Goal: Information Seeking & Learning: Learn about a topic

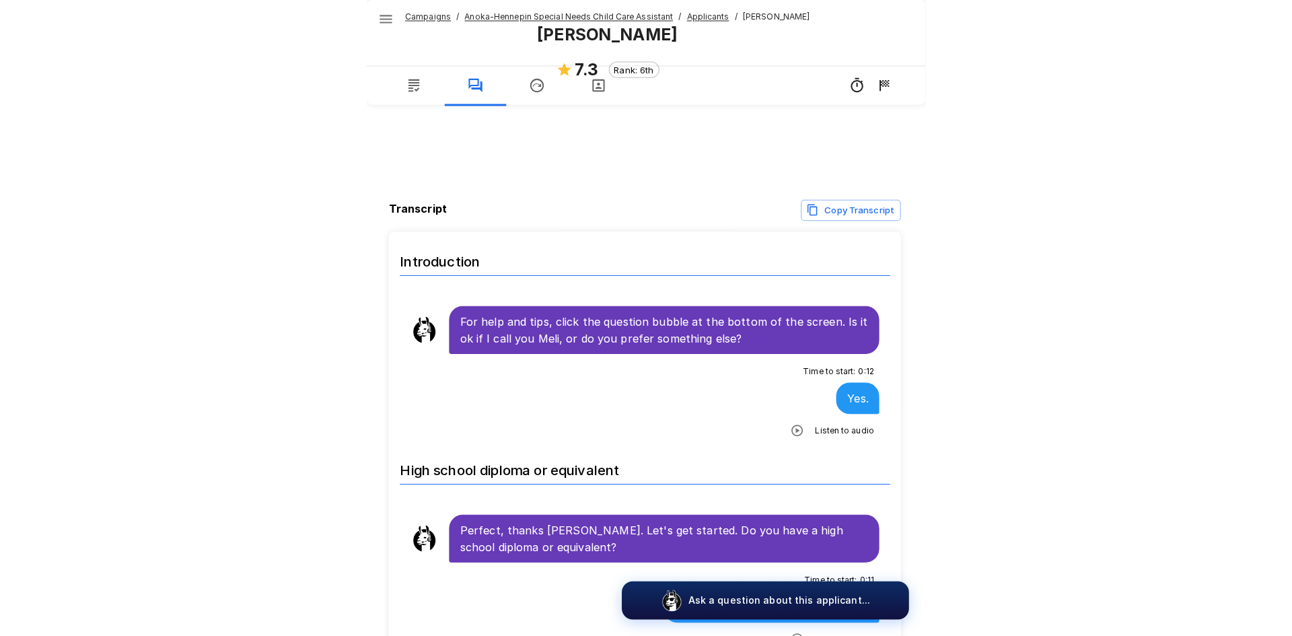
scroll to position [740, 0]
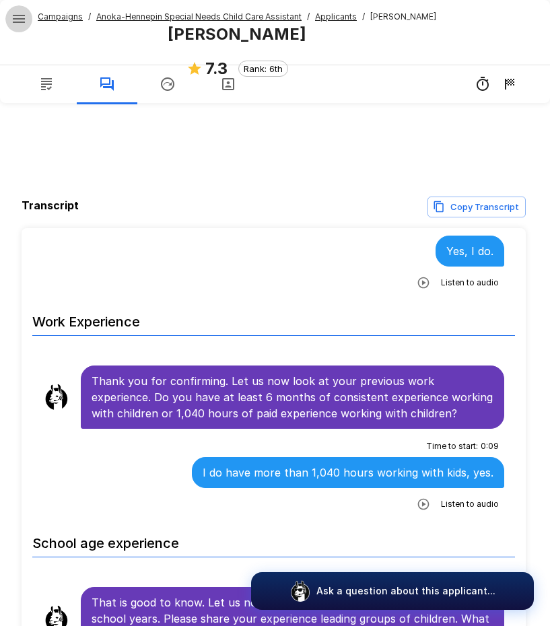
click at [25, 24] on icon "button" at bounding box center [19, 19] width 16 height 16
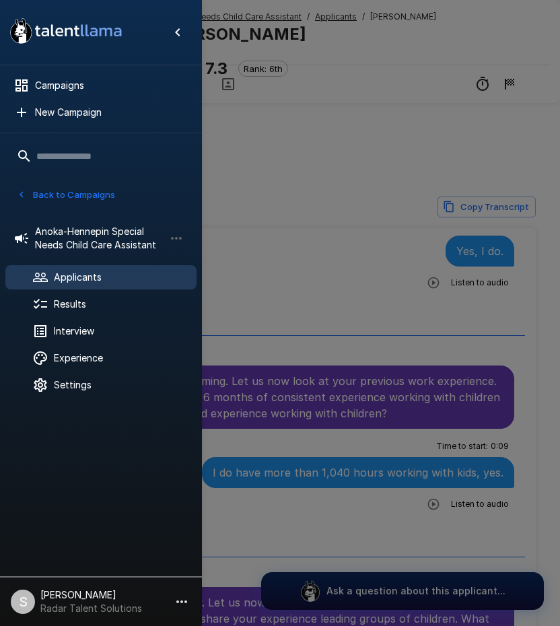
click at [77, 196] on button "Back to Campaigns" at bounding box center [65, 194] width 105 height 21
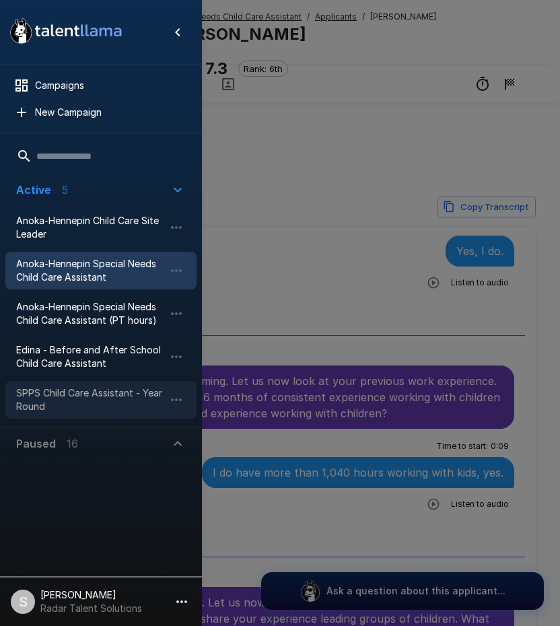
click at [65, 391] on span "SPPS Child Care Assistant - Year Round" at bounding box center [90, 399] width 148 height 27
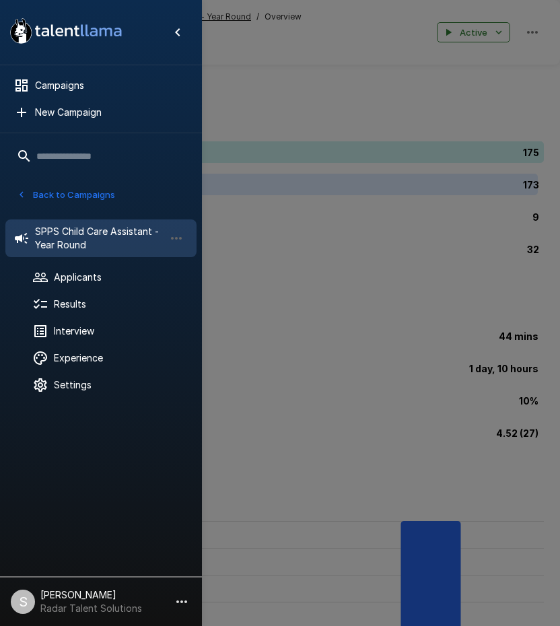
click at [327, 109] on div at bounding box center [280, 313] width 560 height 626
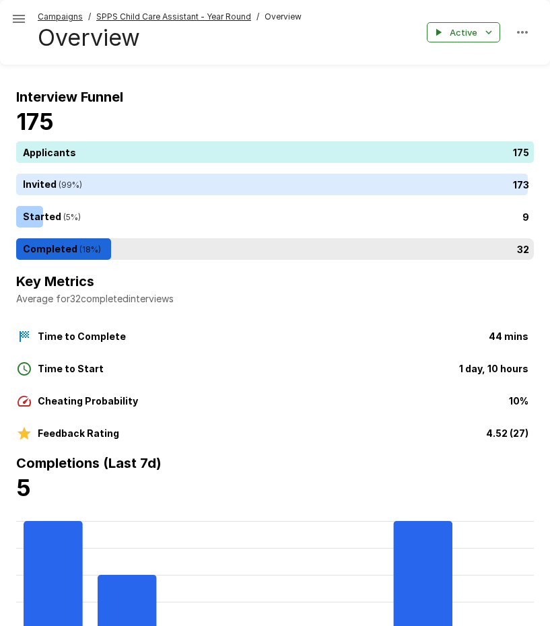
click at [75, 244] on div "32" at bounding box center [277, 249] width 523 height 22
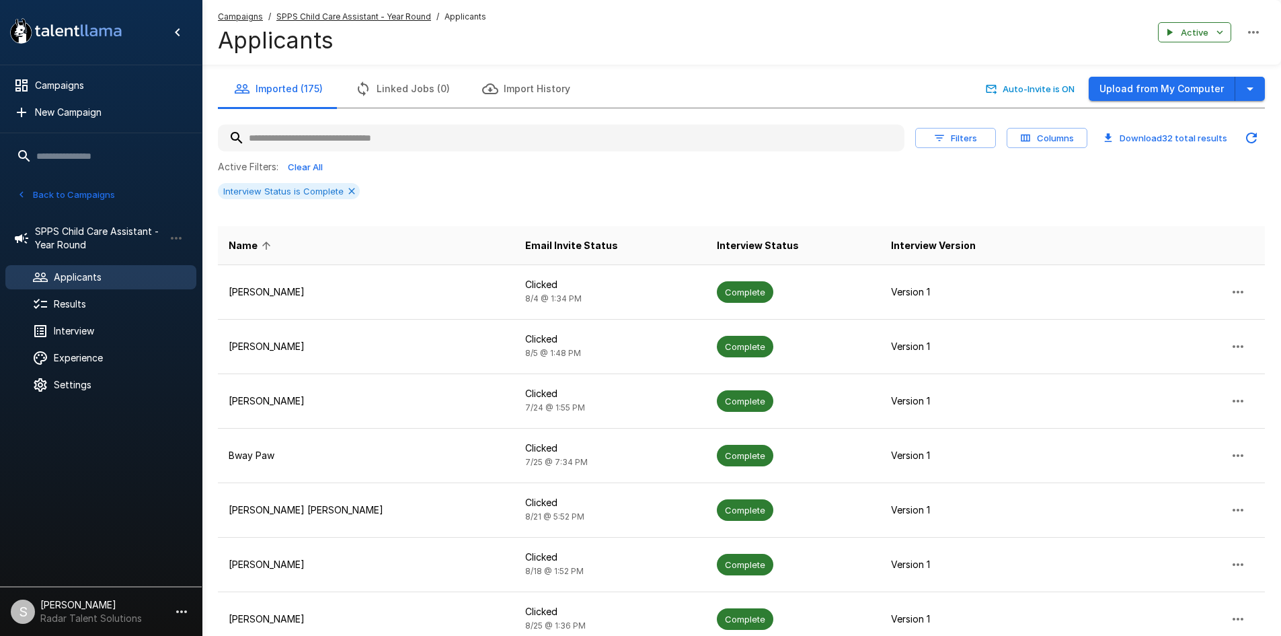
click at [1054, 139] on button "Columns" at bounding box center [1047, 138] width 81 height 21
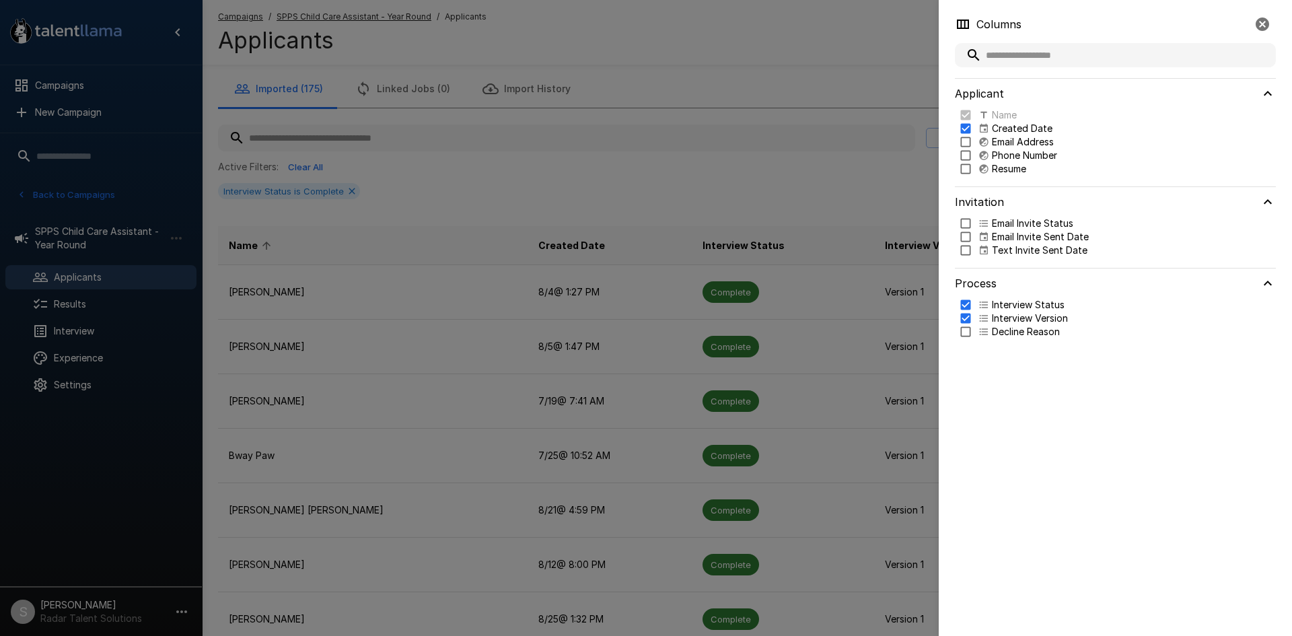
click at [1261, 26] on icon "button" at bounding box center [1262, 24] width 16 height 16
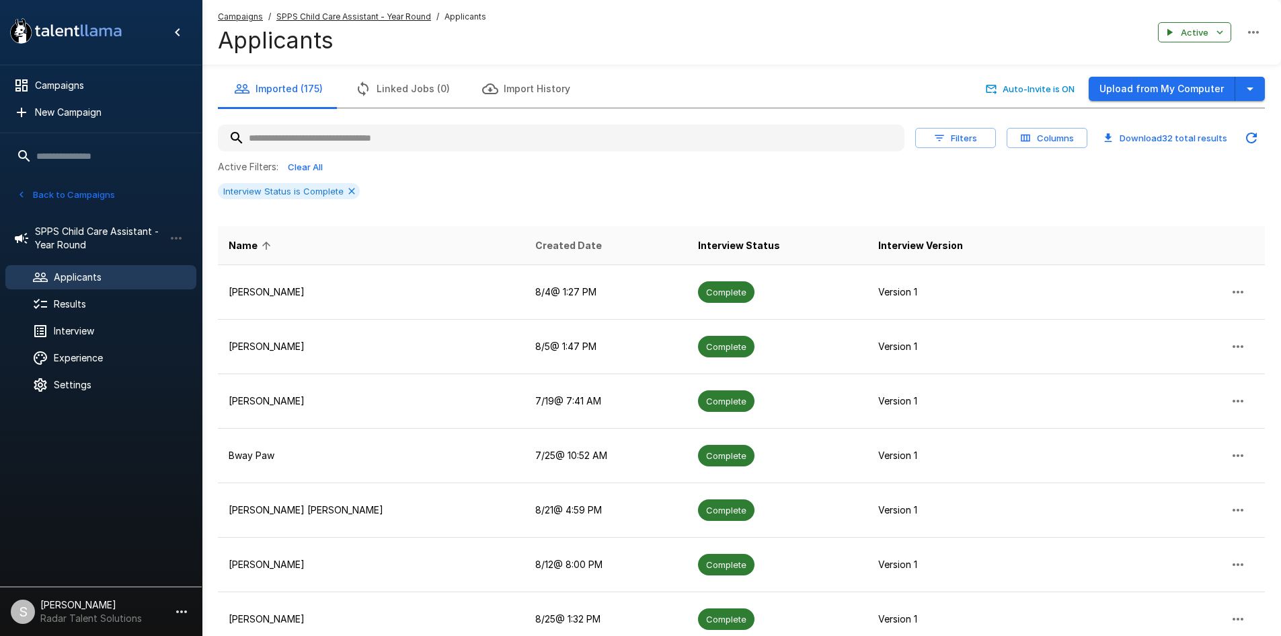
click at [535, 243] on span "Created Date" at bounding box center [568, 245] width 67 height 16
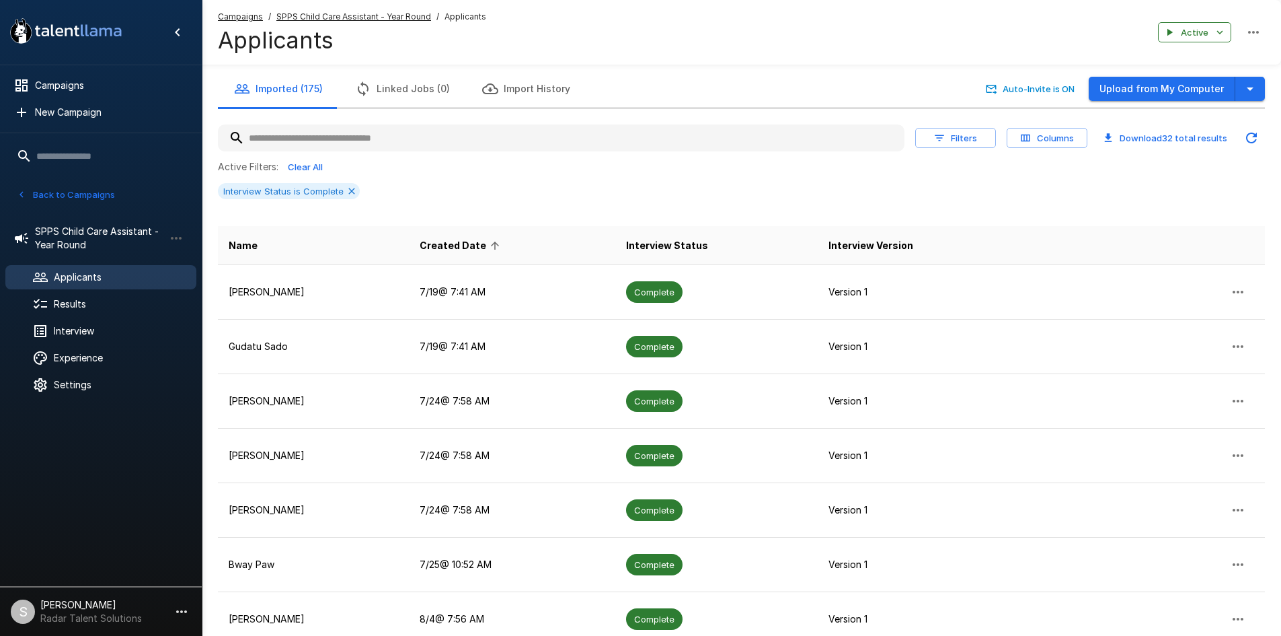
click at [478, 244] on span "Created Date" at bounding box center [462, 245] width 84 height 16
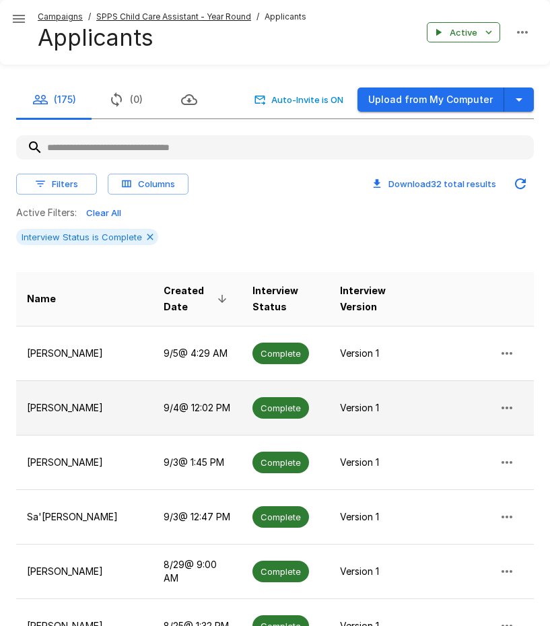
click at [63, 401] on p "Norriah Powell" at bounding box center [84, 407] width 115 height 13
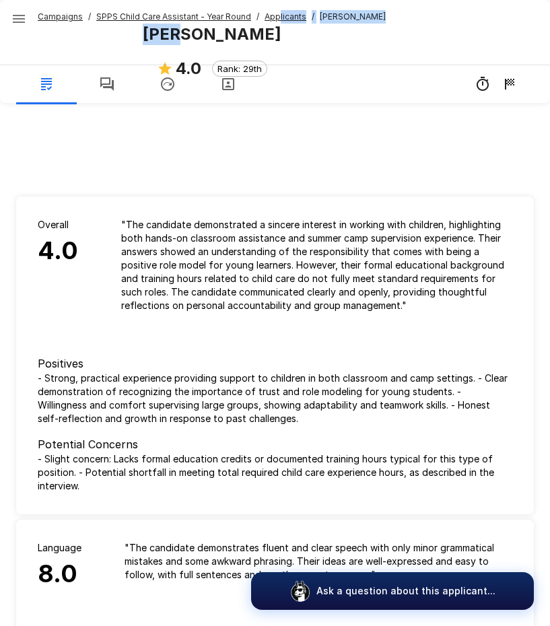
drag, startPoint x: 265, startPoint y: 30, endPoint x: 182, endPoint y: 38, distance: 83.1
click at [182, 38] on div "Campaigns / SPPS Child Care Assistant - Year Round / Applicants / Norriah Powel…" at bounding box center [212, 32] width 348 height 44
click at [155, 40] on b "Norriah Powell" at bounding box center [212, 34] width 139 height 20
drag, startPoint x: 150, startPoint y: 34, endPoint x: 262, endPoint y: 35, distance: 111.7
click at [262, 35] on div "Campaigns / SPPS Child Care Assistant - Year Round / Applicants / Norriah Powel…" at bounding box center [212, 32] width 348 height 44
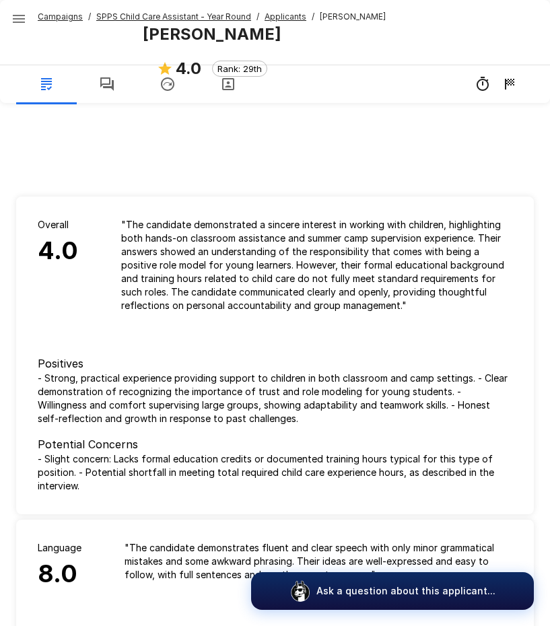
copy b "Norriah Powell"
click at [138, 16] on u "SPPS Child Care Assistant - Year Round" at bounding box center [173, 16] width 155 height 10
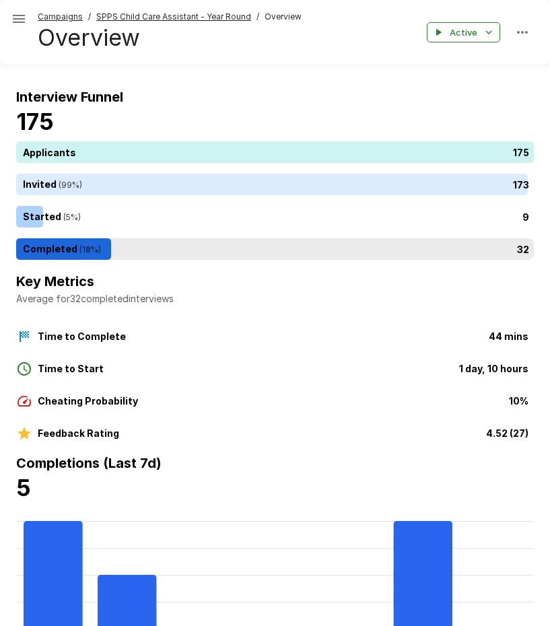
click at [97, 249] on div "32" at bounding box center [277, 249] width 523 height 22
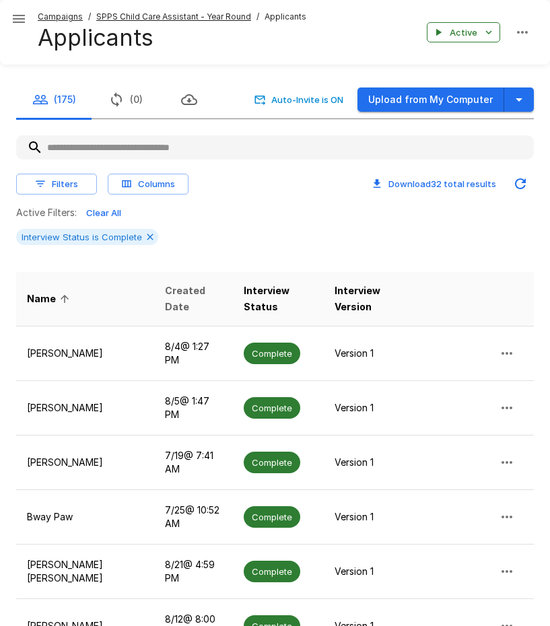
click at [167, 304] on span "Created Date" at bounding box center [193, 299] width 57 height 32
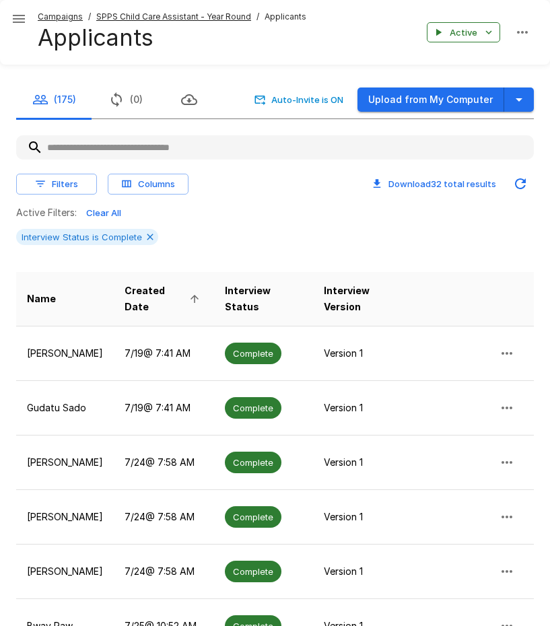
click at [145, 293] on span "Created Date" at bounding box center [163, 299] width 79 height 32
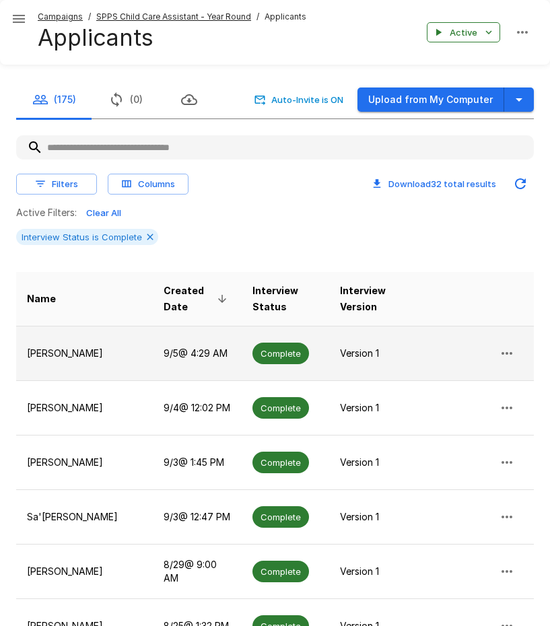
click at [55, 346] on p "Ty Hunt" at bounding box center [84, 352] width 115 height 13
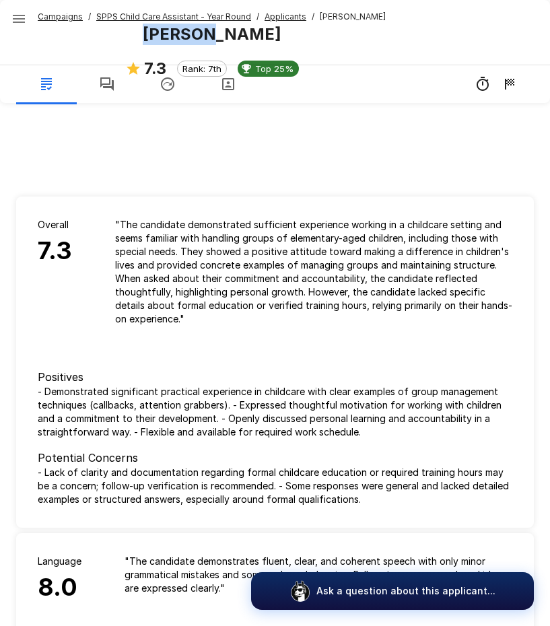
drag, startPoint x: 228, startPoint y: 34, endPoint x: 162, endPoint y: 36, distance: 66.0
click at [162, 36] on div "Ty Hunt 7.3 Rank: 7th Top 25%" at bounding box center [212, 58] width 174 height 69
copy b "Ty Hunt"
click at [103, 84] on icon "button" at bounding box center [106, 83] width 13 height 13
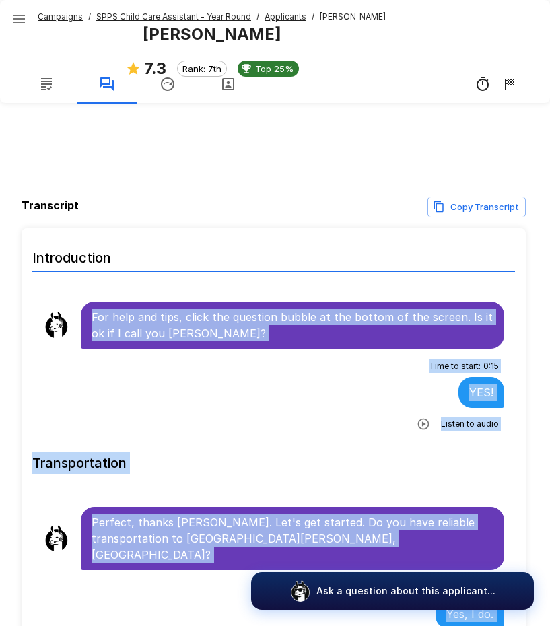
scroll to position [81, 0]
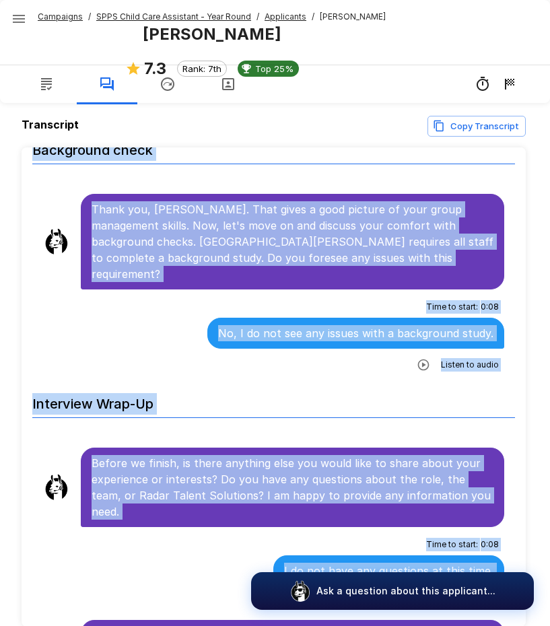
scroll to position [146, 0]
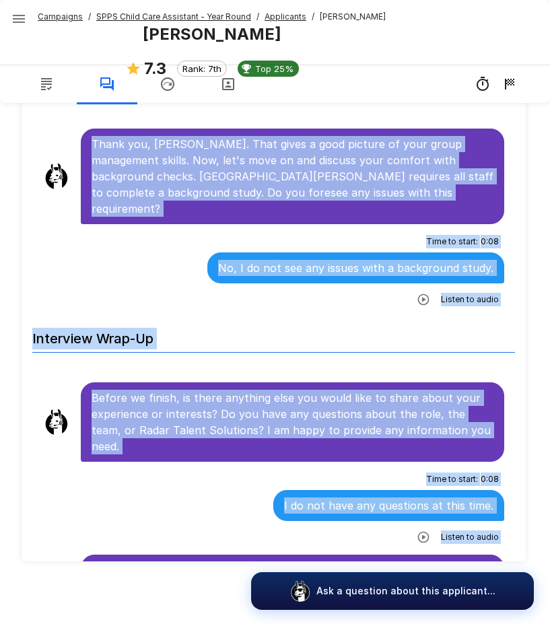
drag, startPoint x: 94, startPoint y: 315, endPoint x: 442, endPoint y: 547, distance: 418.7
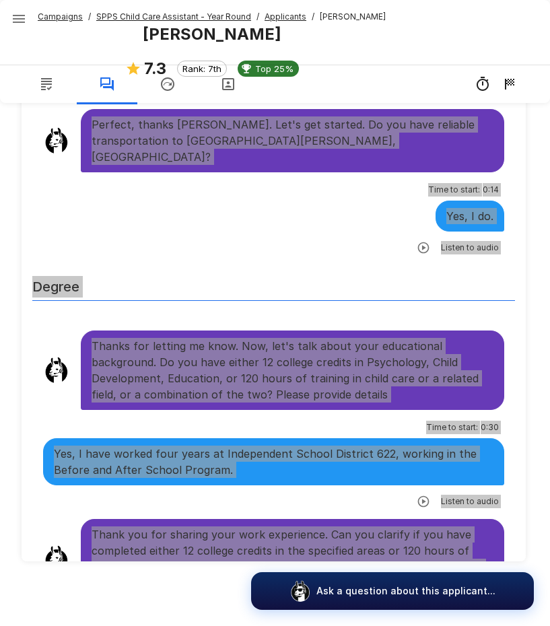
scroll to position [336, 0]
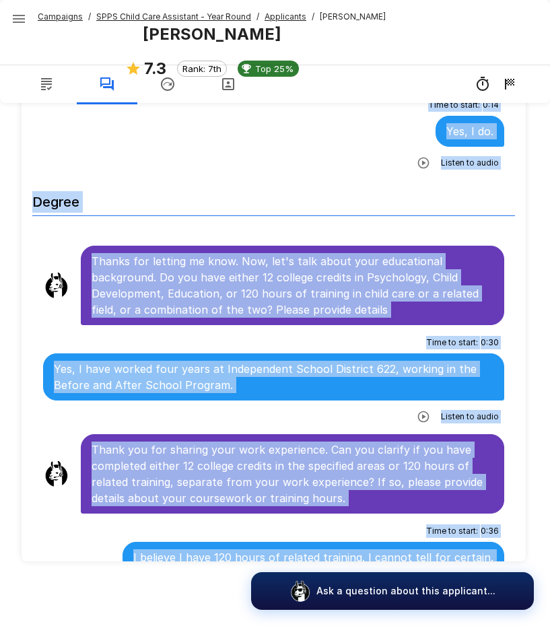
click at [142, 405] on div "Time to start : 0 : 30 Yes, I have worked four years at Independent School Dist…" at bounding box center [273, 380] width 461 height 96
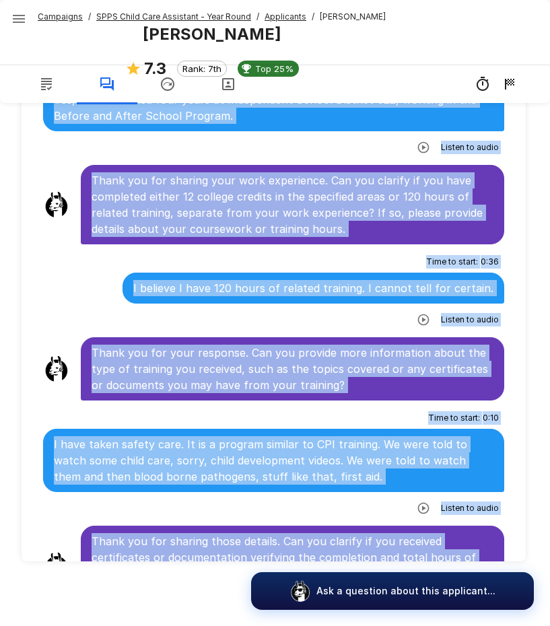
click at [51, 407] on div "Time to start : 0 : 10 I have taken safety care. It is a program similar to CPI…" at bounding box center [273, 463] width 461 height 112
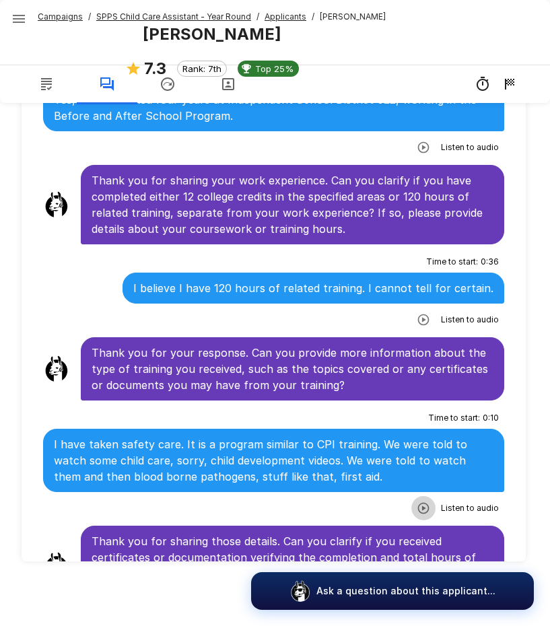
click at [419, 501] on icon "button" at bounding box center [422, 507] width 13 height 13
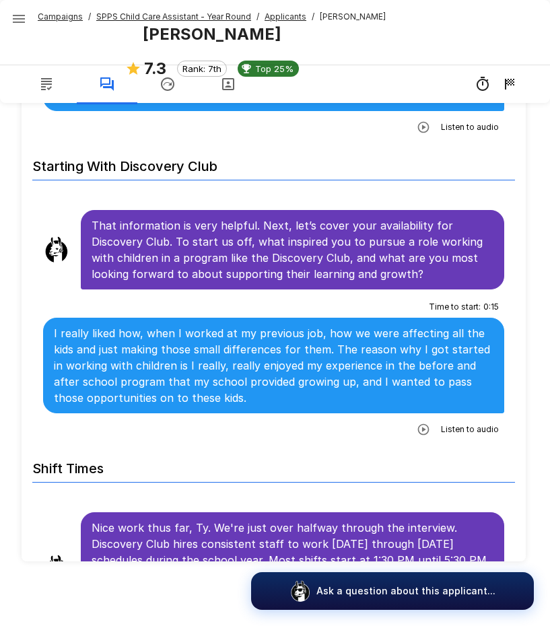
scroll to position [1278, 0]
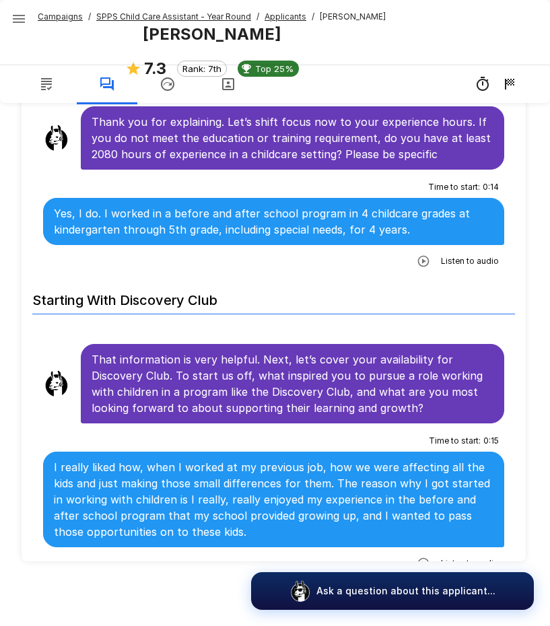
click at [105, 15] on u "SPPS Child Care Assistant - Year Round" at bounding box center [173, 16] width 155 height 10
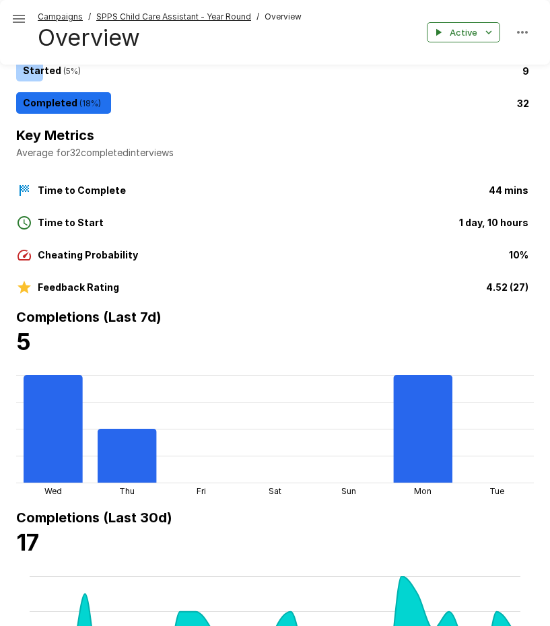
click at [136, 12] on u "SPPS Child Care Assistant - Year Round" at bounding box center [173, 16] width 155 height 10
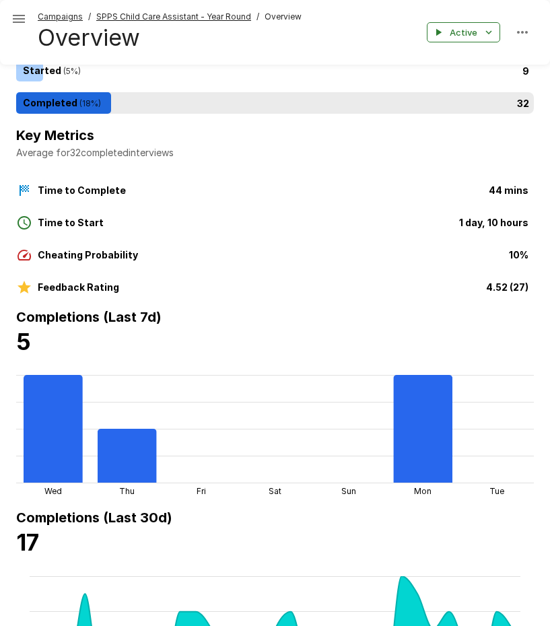
click at [82, 104] on div "32" at bounding box center [277, 103] width 523 height 22
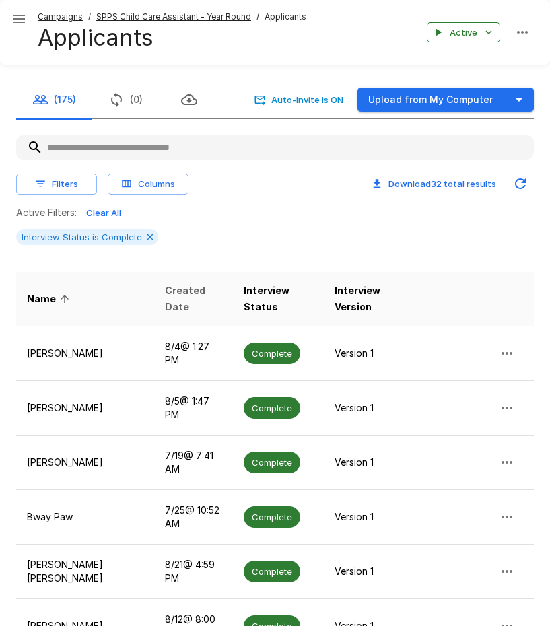
click at [169, 302] on span "Created Date" at bounding box center [193, 299] width 57 height 32
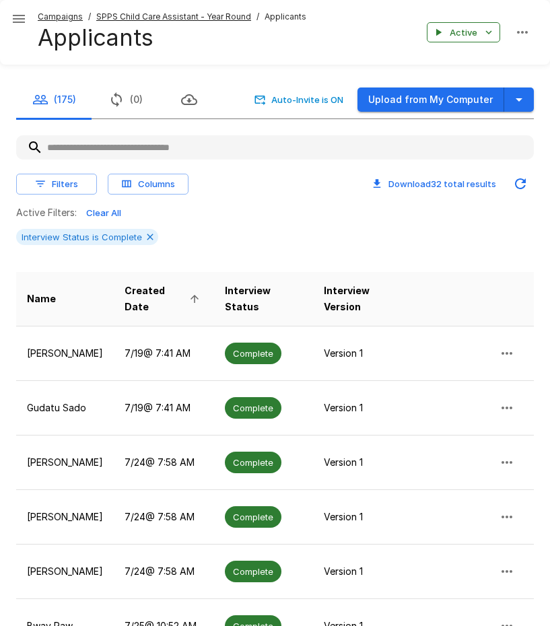
click at [141, 293] on span "Created Date" at bounding box center [163, 299] width 79 height 32
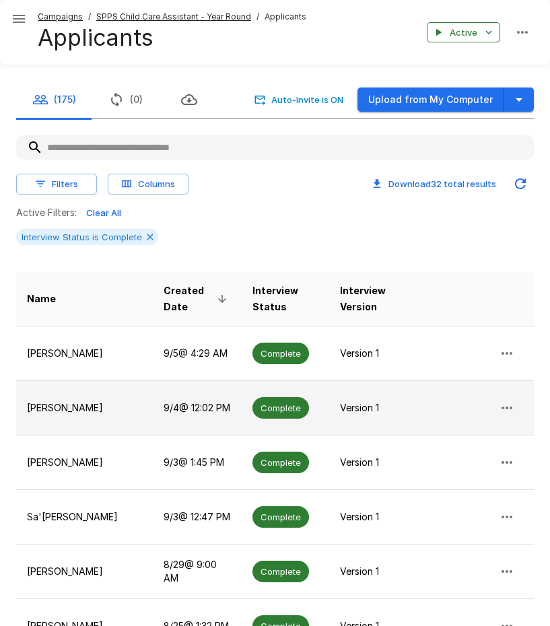
click at [61, 401] on p "Norriah Powell" at bounding box center [84, 407] width 115 height 13
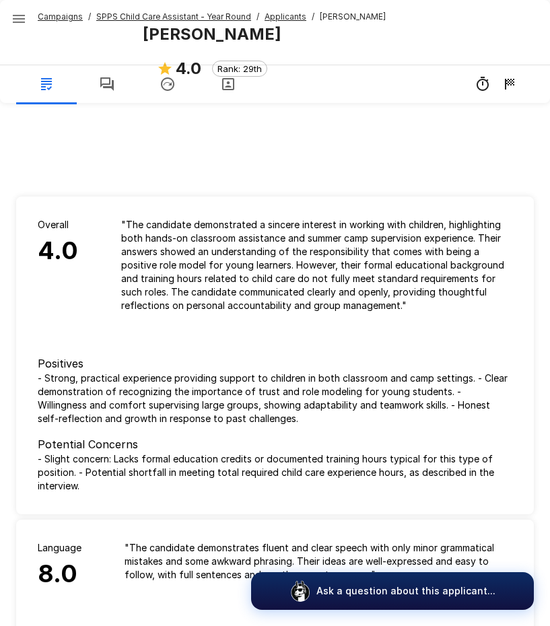
click at [108, 83] on icon "button" at bounding box center [107, 84] width 16 height 16
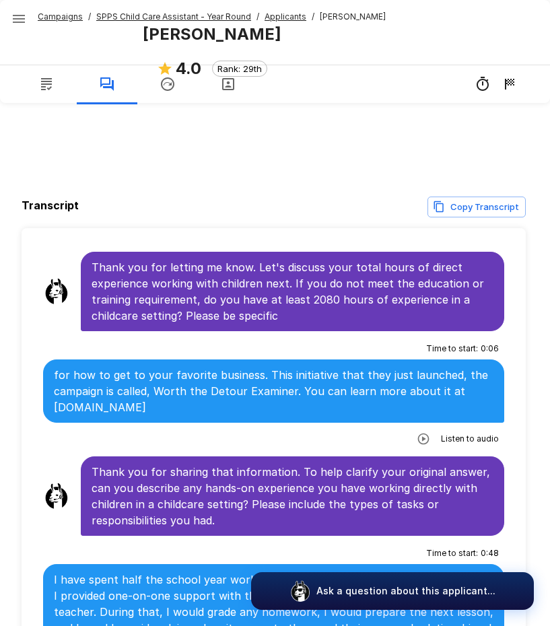
scroll to position [1076, 0]
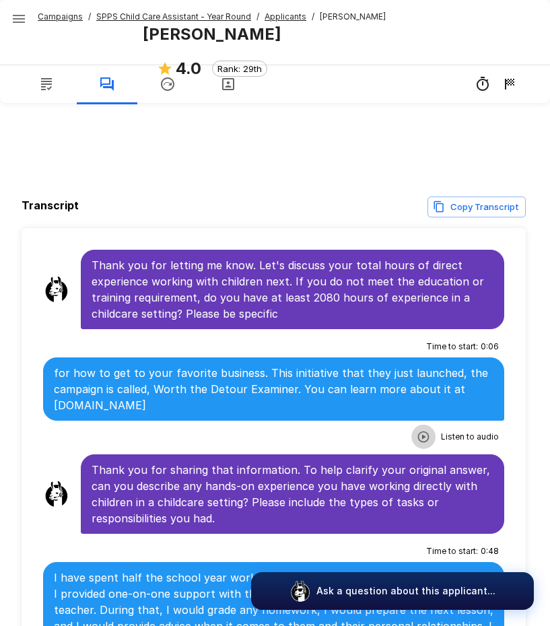
click at [416, 430] on icon "button" at bounding box center [422, 436] width 13 height 13
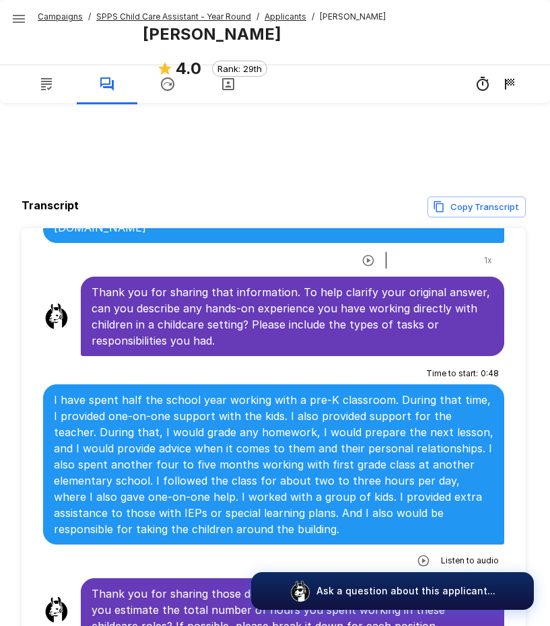
scroll to position [1278, 0]
